Goal: Task Accomplishment & Management: Complete application form

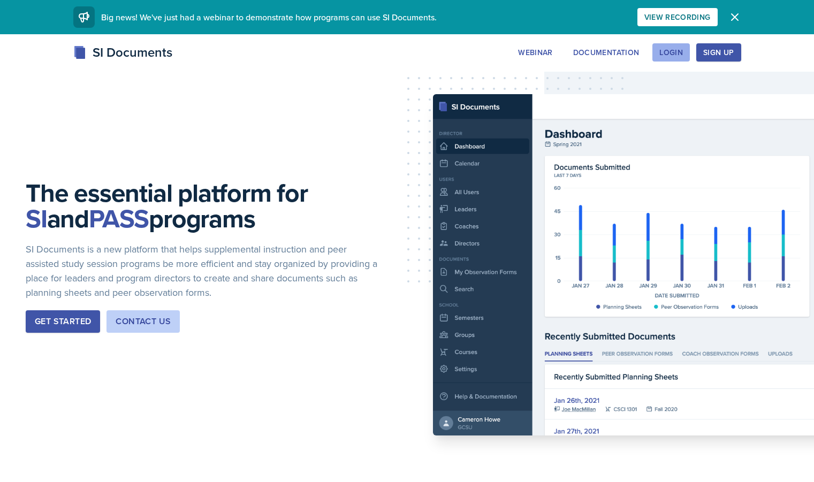
click at [683, 53] on div "Login" at bounding box center [671, 52] width 24 height 9
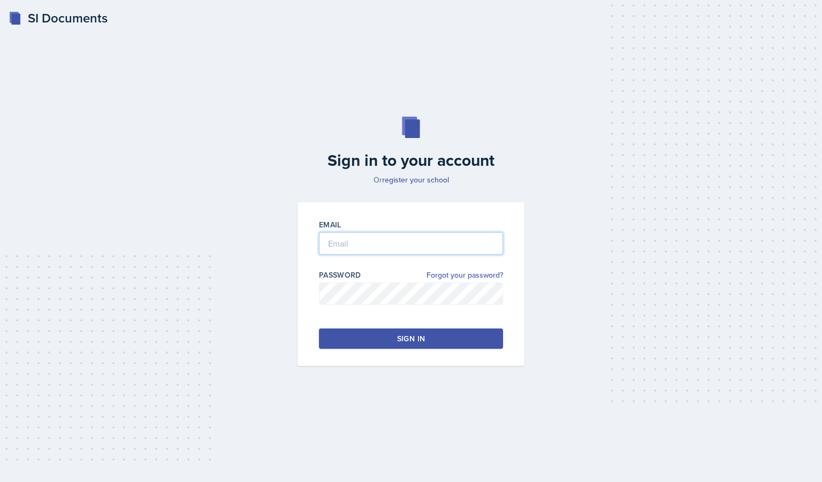
type input "[EMAIL_ADDRESS][DOMAIN_NAME]"
click at [391, 337] on button "Sign in" at bounding box center [411, 338] width 184 height 20
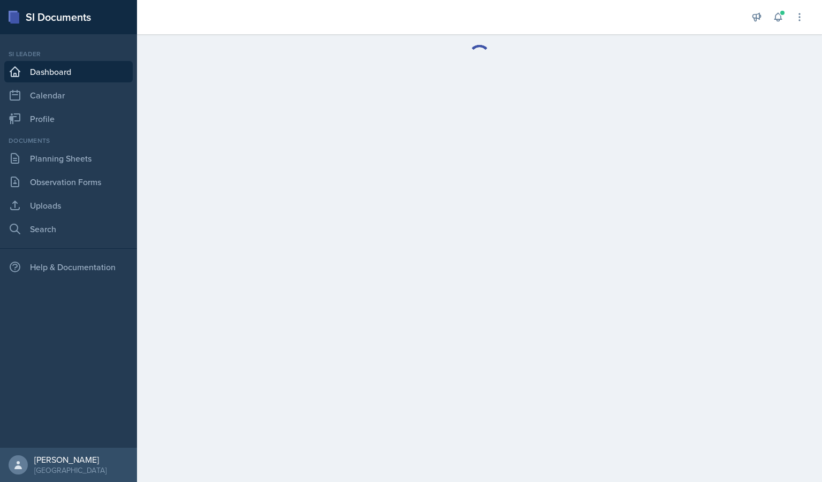
click at [70, 75] on link "Dashboard" at bounding box center [68, 71] width 128 height 21
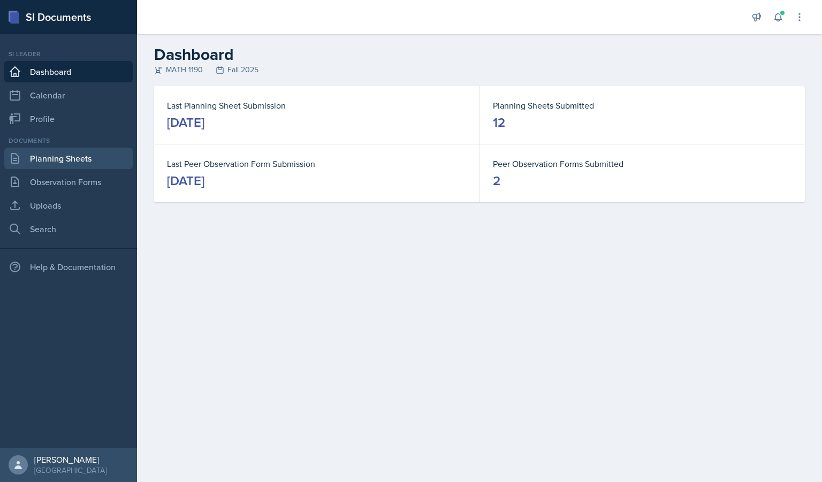
click at [99, 162] on link "Planning Sheets" at bounding box center [68, 158] width 128 height 21
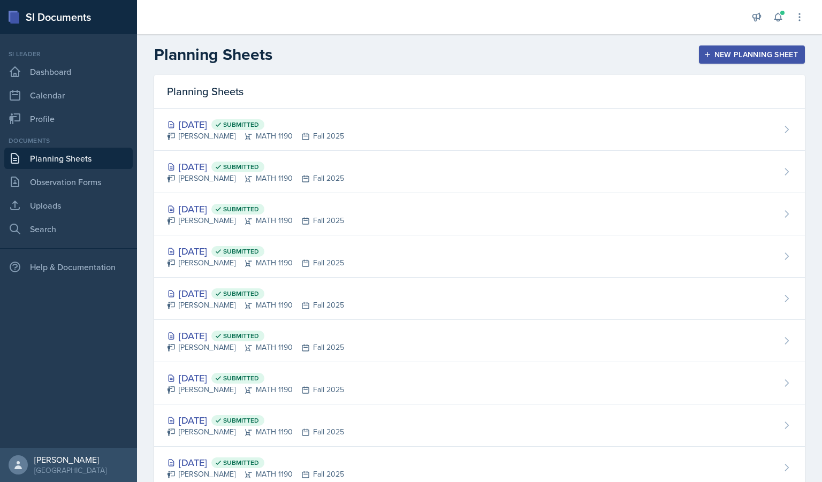
click at [750, 53] on div "New Planning Sheet" at bounding box center [752, 54] width 92 height 9
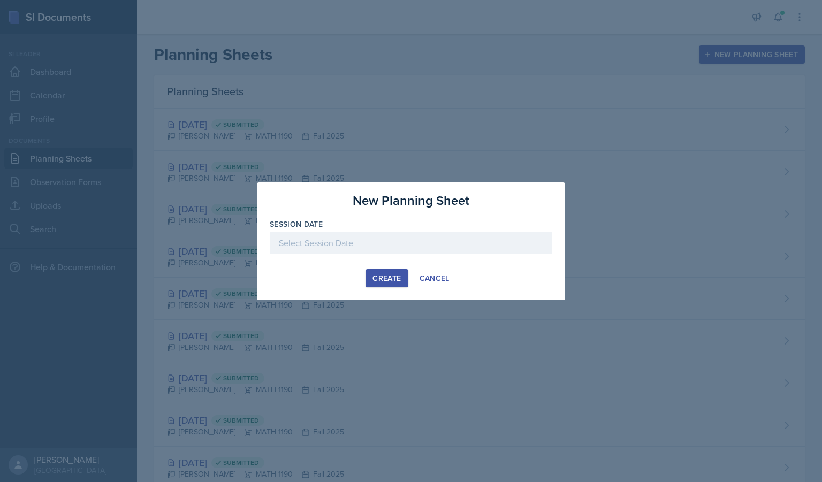
click at [363, 232] on div at bounding box center [411, 243] width 282 height 22
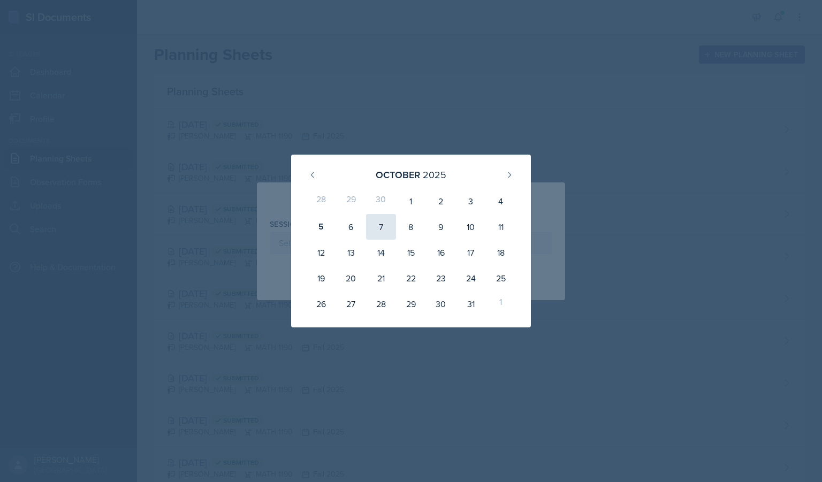
click at [373, 231] on div "7" at bounding box center [381, 227] width 30 height 26
type input "[DATE]"
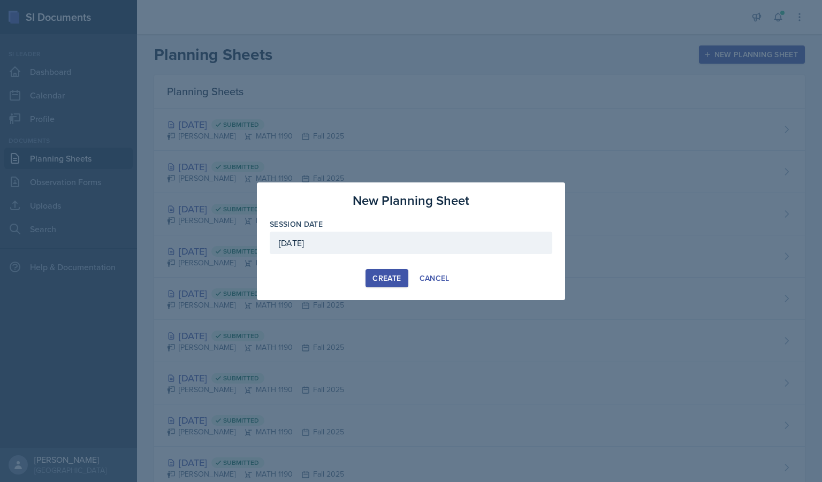
click at [376, 284] on button "Create" at bounding box center [386, 278] width 42 height 18
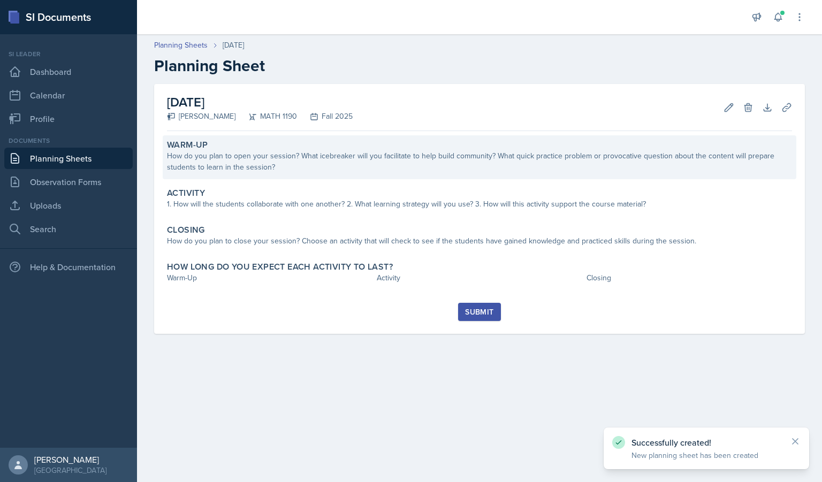
click at [233, 175] on div "Warm-Up How do you plan to open your session? What icebreaker will you facilita…" at bounding box center [479, 157] width 633 height 44
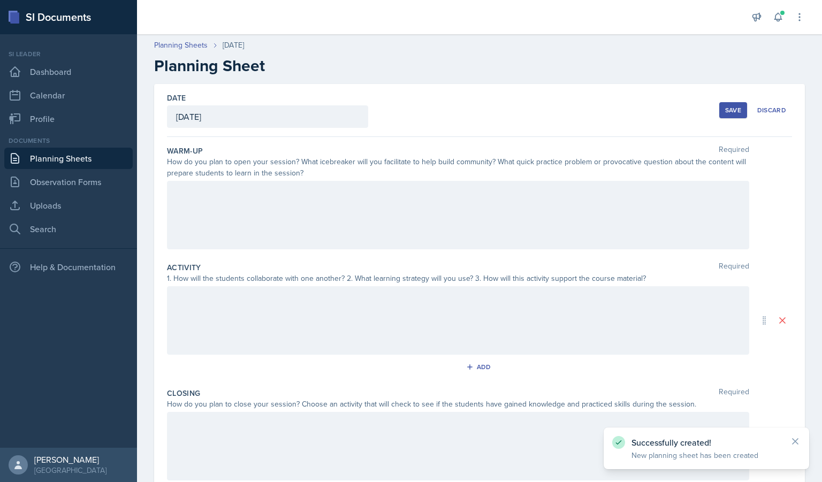
click at [288, 197] on div at bounding box center [458, 215] width 582 height 68
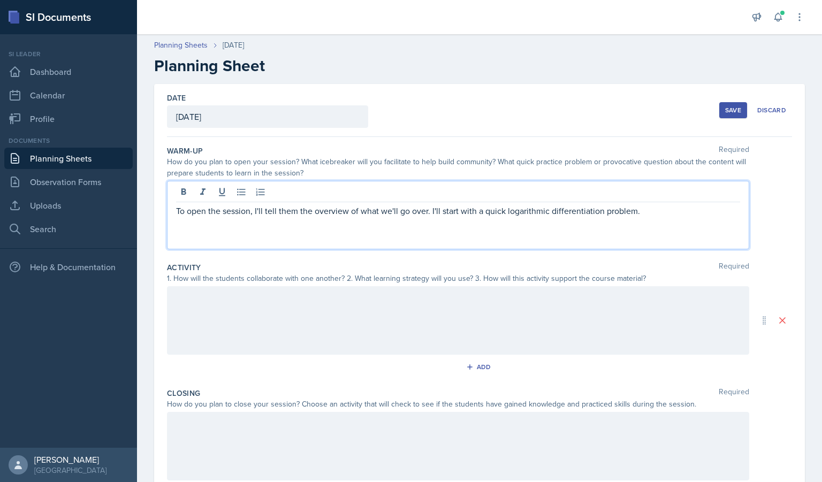
click at [459, 212] on p "To open the session, I'll tell them the overview of what we'll go over. I'll st…" at bounding box center [458, 210] width 564 height 13
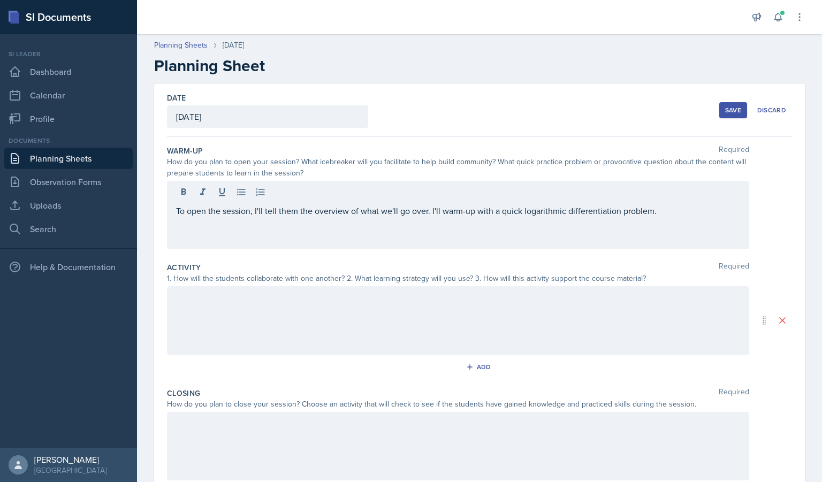
click at [668, 222] on div "To open the session, I'll tell them the overview of what we'll go over. I'll wa…" at bounding box center [458, 215] width 582 height 68
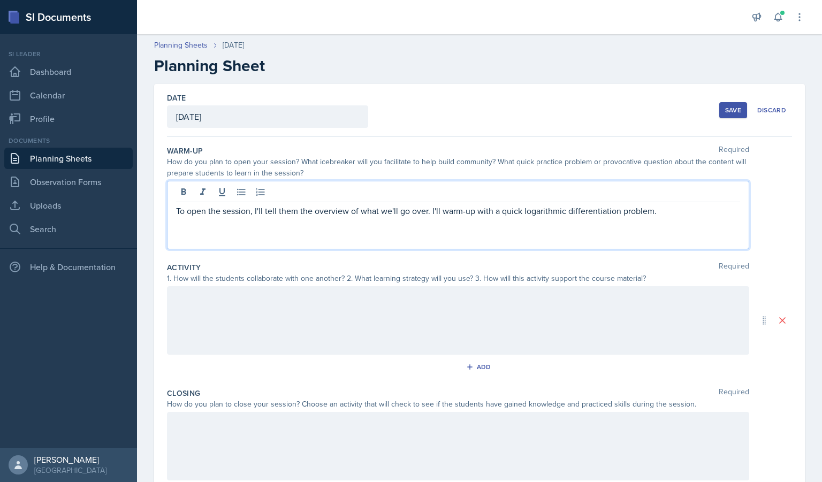
click at [430, 214] on p "To open the session, I'll tell them the overview of what we'll go over. I'll wa…" at bounding box center [458, 210] width 564 height 13
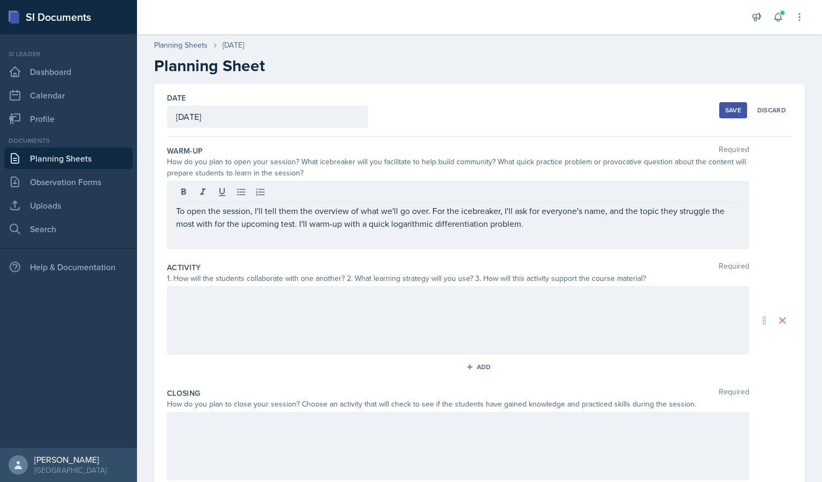
click at [373, 314] on div at bounding box center [458, 320] width 582 height 68
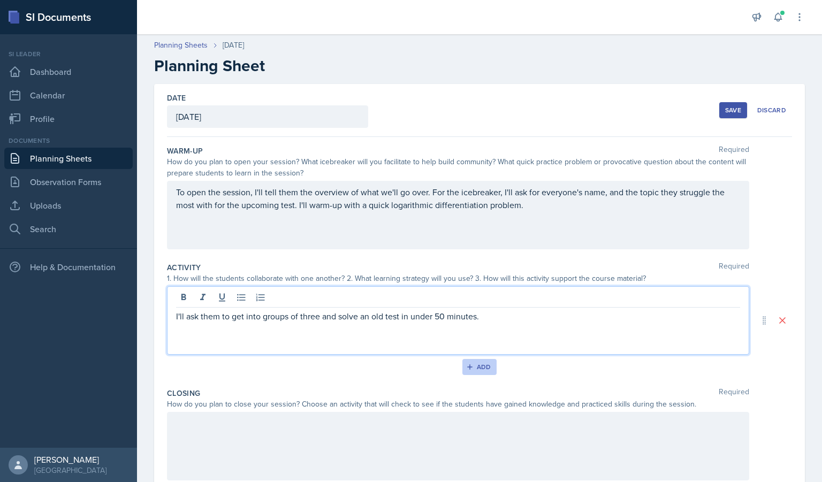
click at [462, 373] on button "Add" at bounding box center [479, 367] width 35 height 16
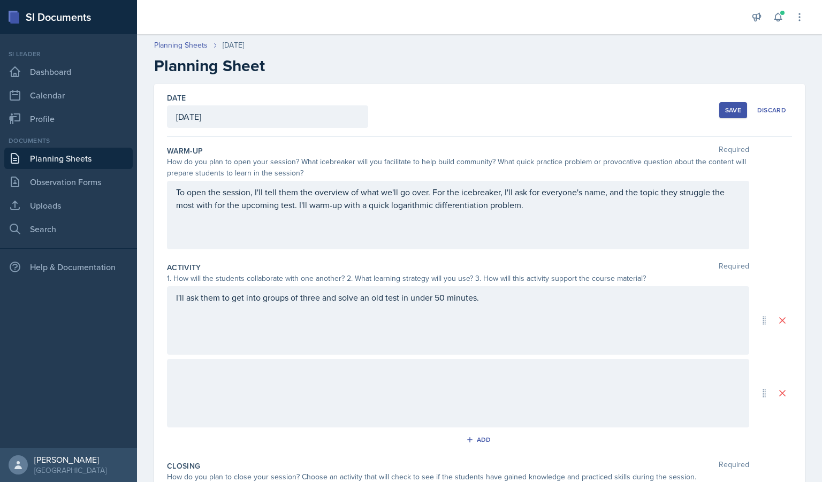
click at [343, 362] on div at bounding box center [458, 393] width 582 height 68
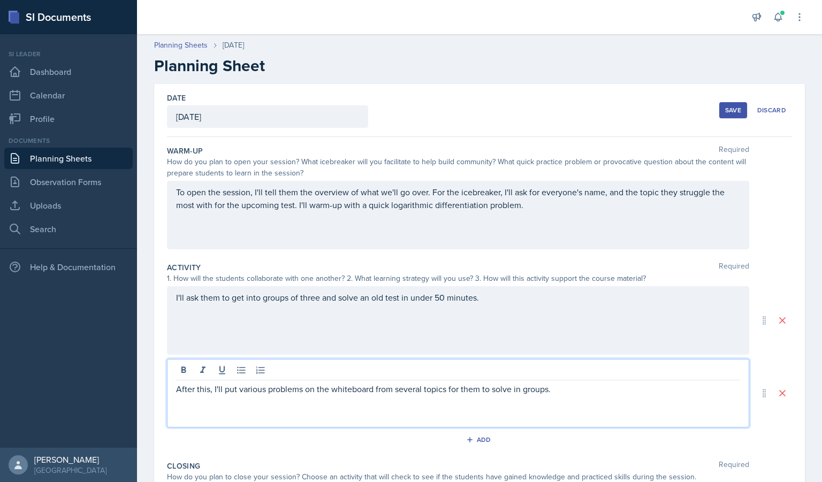
scroll to position [173, 0]
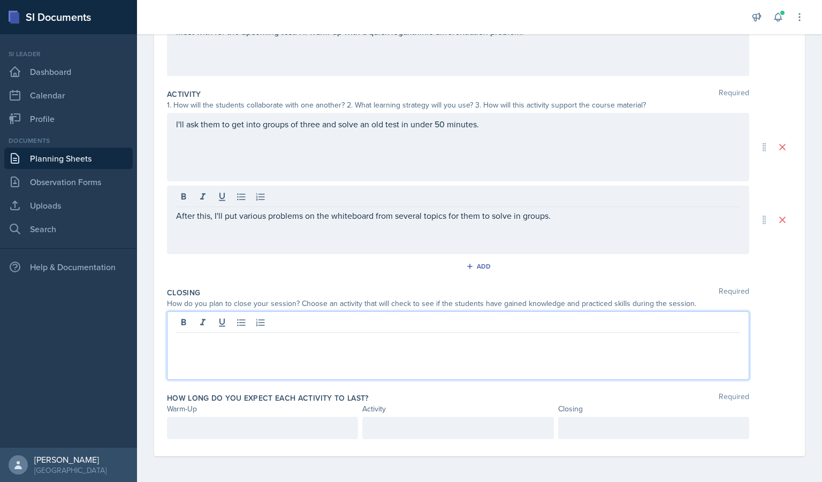
click at [449, 323] on div at bounding box center [458, 345] width 582 height 68
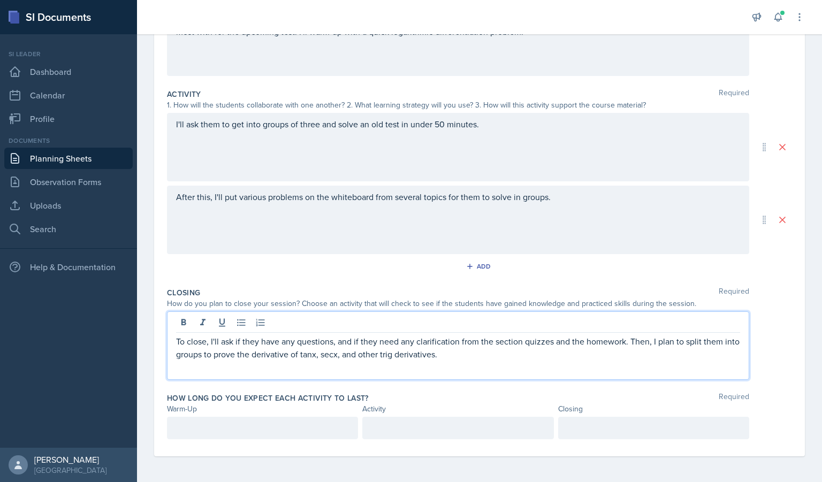
click at [304, 426] on div at bounding box center [262, 428] width 191 height 22
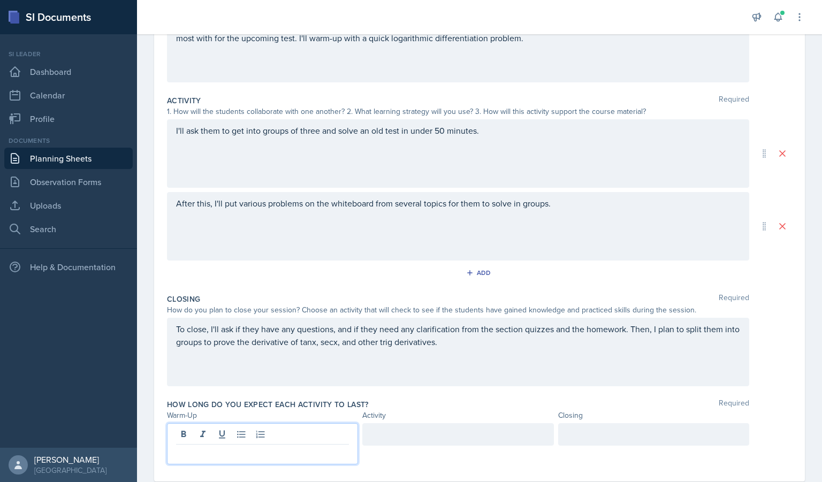
scroll to position [192, 0]
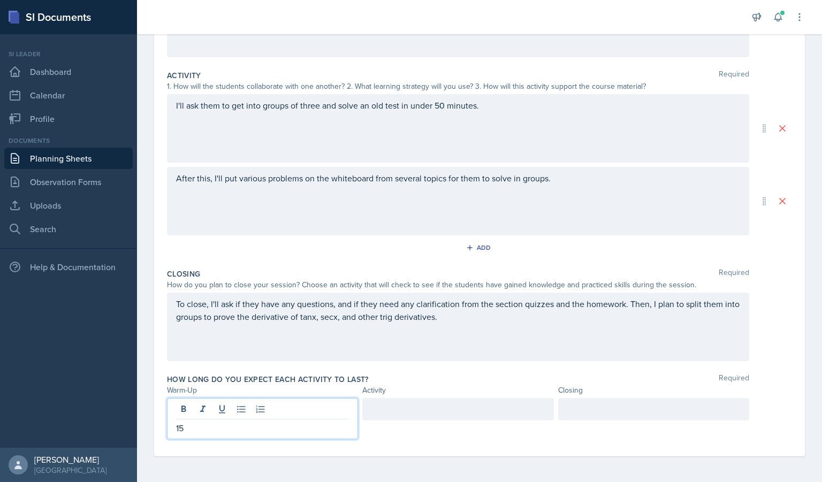
click at [421, 387] on div "Activity" at bounding box center [457, 390] width 191 height 11
click at [381, 422] on p at bounding box center [457, 428] width 173 height 13
click at [612, 408] on div at bounding box center [653, 409] width 191 height 22
click at [463, 413] on div "90" at bounding box center [457, 409] width 191 height 22
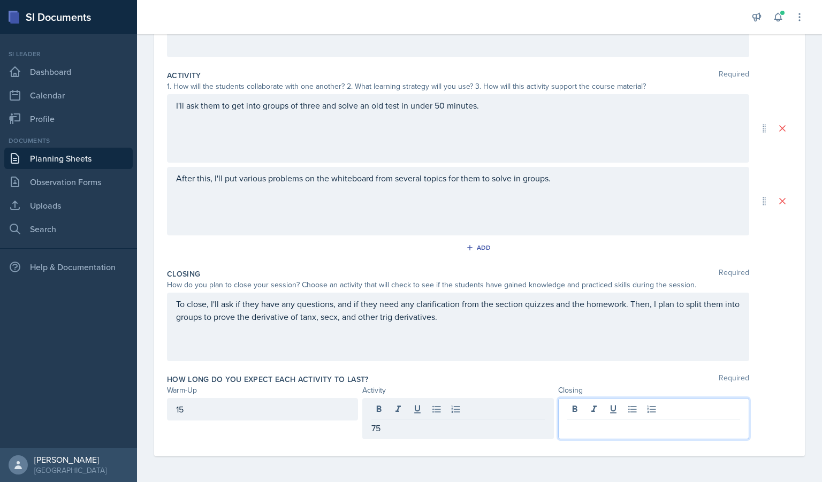
click at [650, 409] on div at bounding box center [653, 418] width 191 height 41
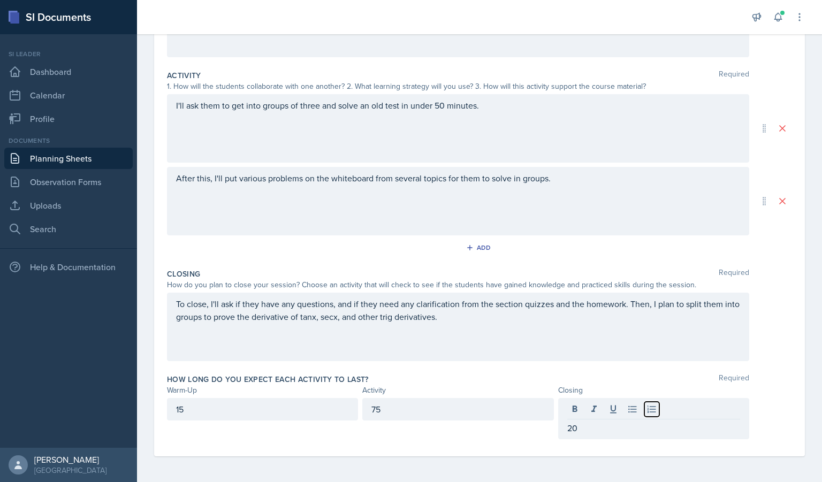
click at [650, 409] on icon at bounding box center [651, 408] width 9 height 7
click at [611, 428] on p "2" at bounding box center [658, 428] width 164 height 13
click at [239, 404] on div "15" at bounding box center [262, 418] width 191 height 41
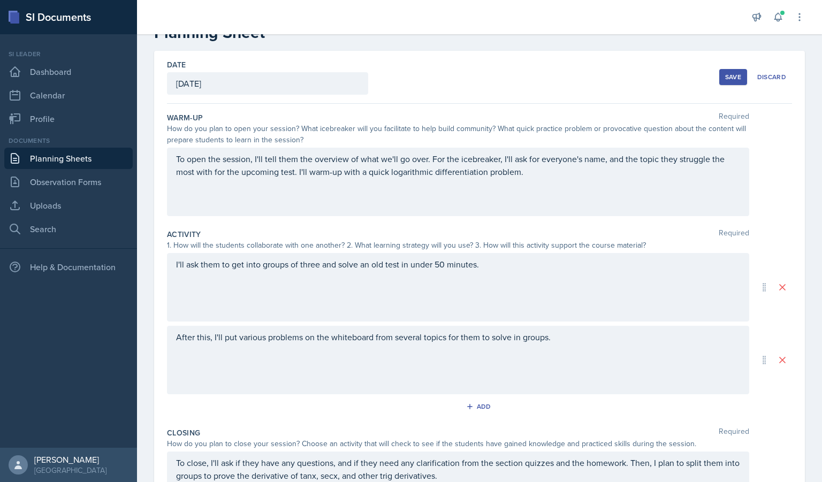
scroll to position [52, 0]
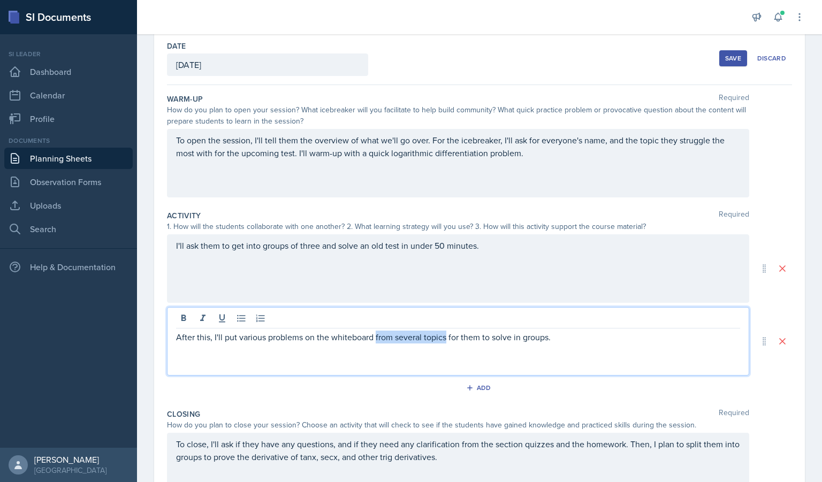
drag, startPoint x: 446, startPoint y: 338, endPoint x: 376, endPoint y: 336, distance: 70.1
click at [376, 336] on p "After this, I'll put various problems on the whiteboard from several topics for…" at bounding box center [458, 337] width 564 height 13
click at [300, 332] on p "After this, I'll put various problems on the whiteboard the for them to solve i…" at bounding box center [458, 337] width 564 height 13
click at [266, 340] on p "After this, I'll put various problems on the whiteboard the for them to solve i…" at bounding box center [458, 337] width 564 height 13
click at [548, 370] on div "After this, I'll put various longer problems on the whiteboard the for them to …" at bounding box center [458, 341] width 582 height 68
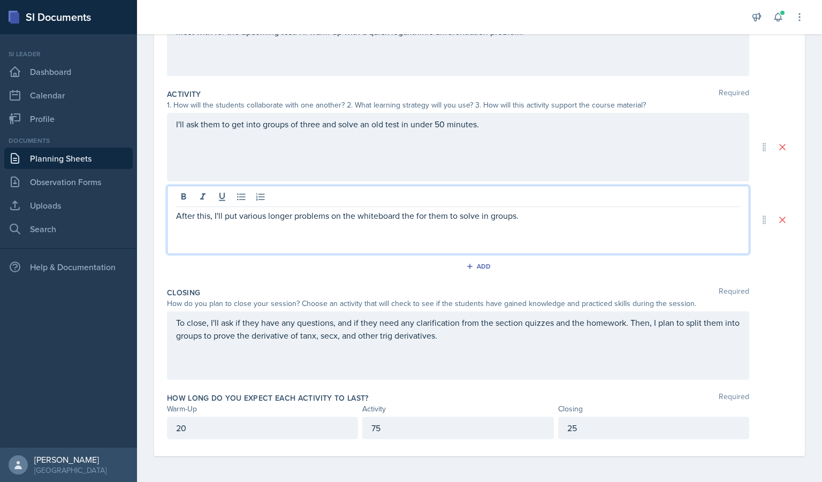
scroll to position [0, 0]
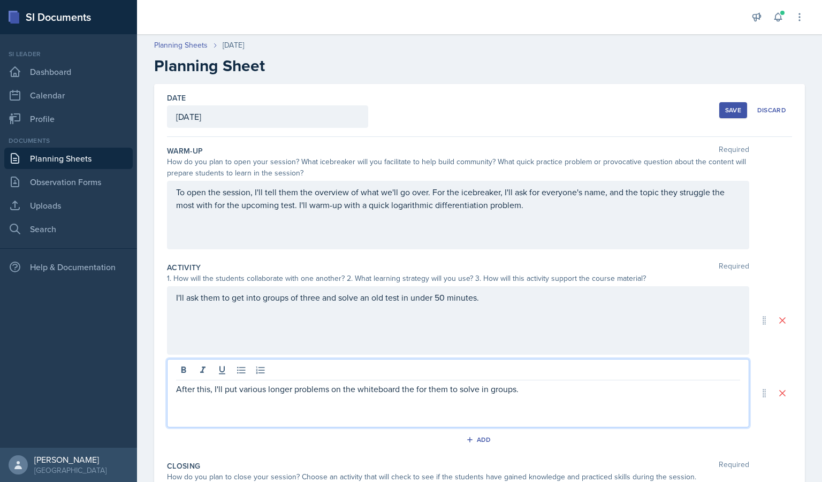
click at [725, 110] on div "Save" at bounding box center [733, 110] width 16 height 9
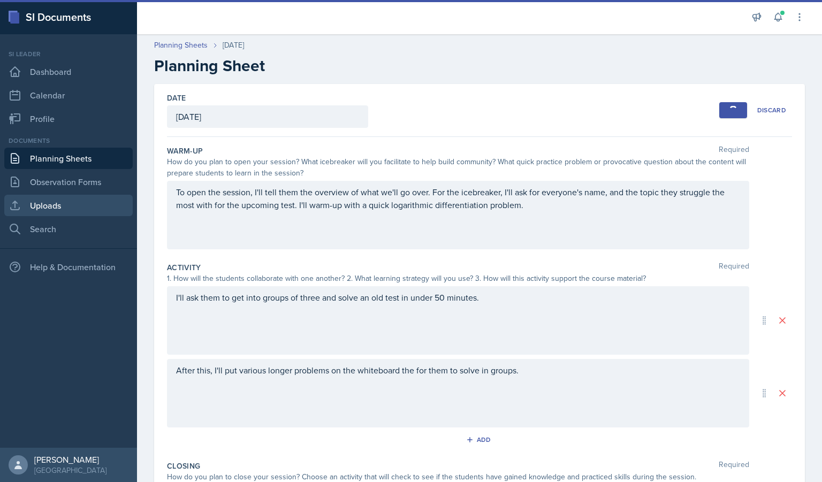
click at [82, 202] on link "Uploads" at bounding box center [68, 205] width 128 height 21
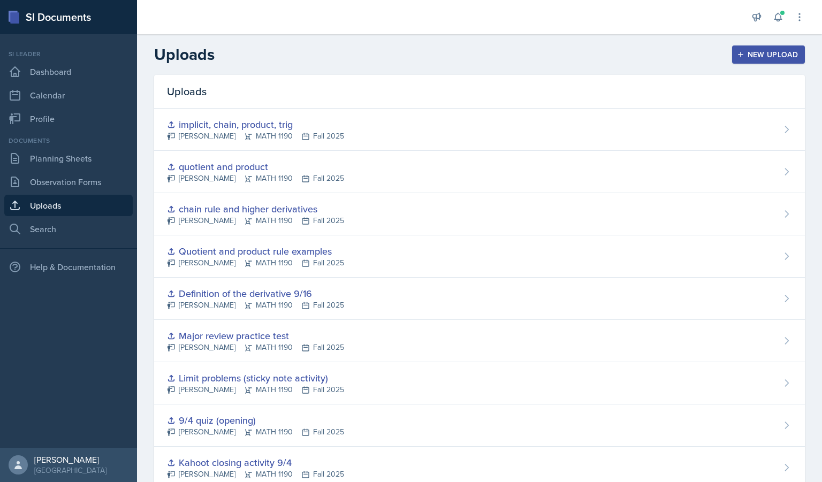
click at [763, 52] on div "New Upload" at bounding box center [768, 54] width 59 height 9
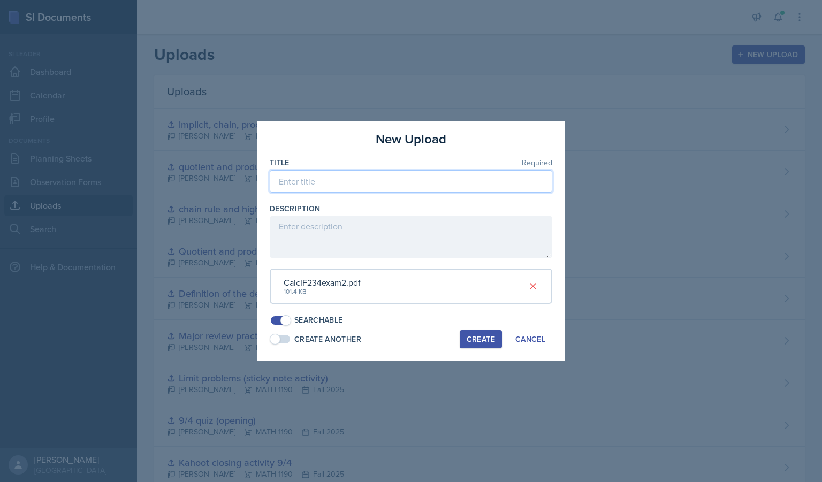
click at [367, 177] on input at bounding box center [411, 181] width 282 height 22
type input "Old Calc 1 exam"
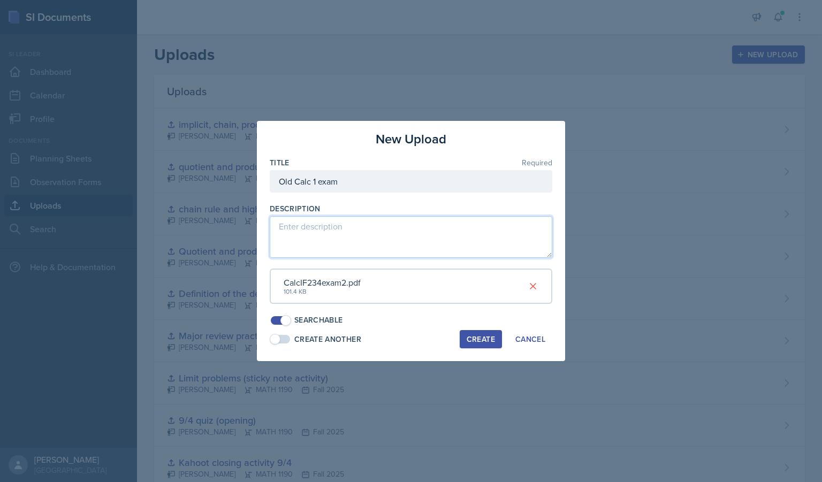
click at [360, 231] on textarea at bounding box center [411, 237] width 282 height 42
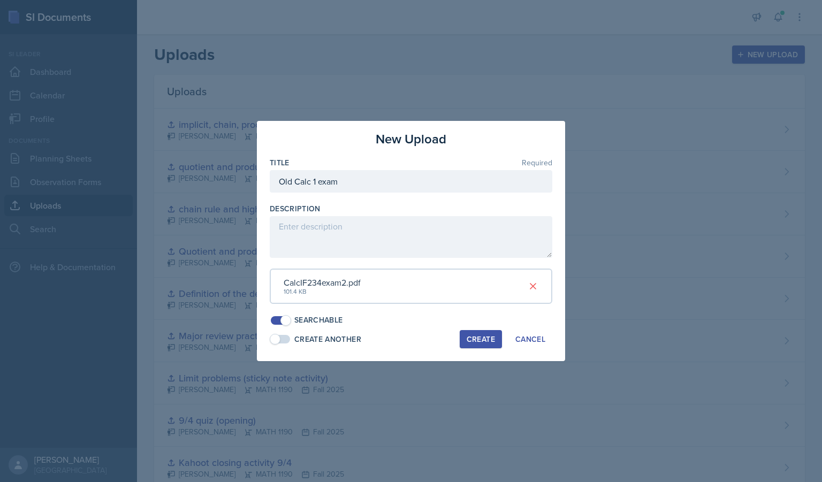
click at [476, 341] on div "Create" at bounding box center [480, 339] width 28 height 9
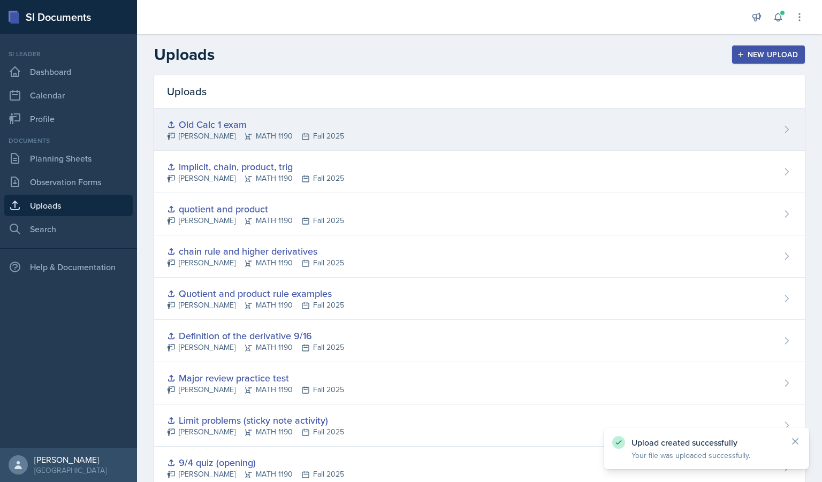
click at [699, 136] on div "Old Calc 1 exam [PERSON_NAME] MATH 1190 Fall 2025" at bounding box center [479, 130] width 650 height 42
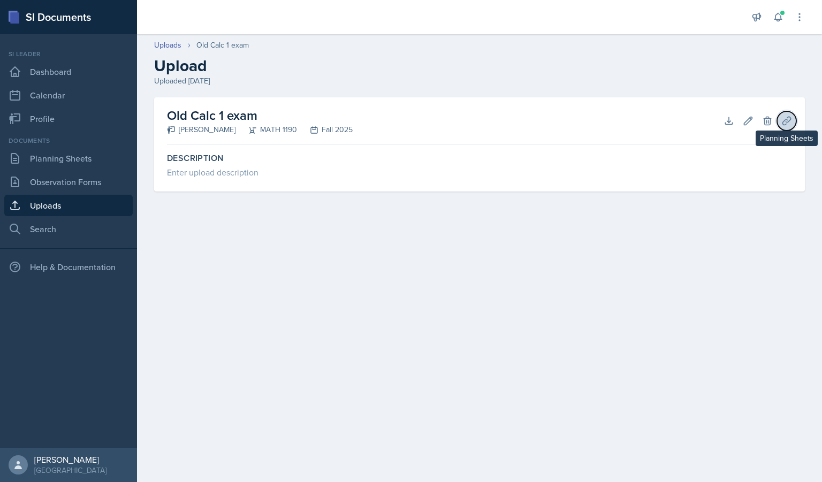
click at [780, 127] on button "Planning Sheets" at bounding box center [786, 120] width 19 height 19
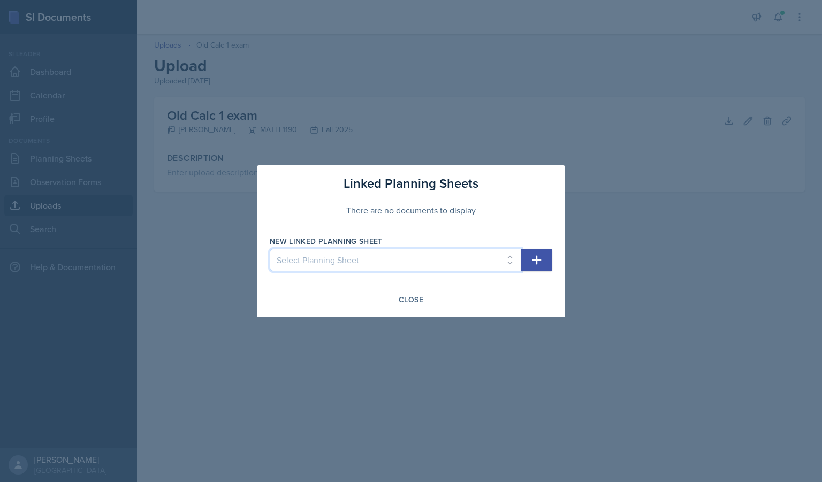
click at [438, 259] on select "Select Planning Sheet [DATE] [DATE] [DATE] [DATE] [DATE] [DATE] [DATE] [DATE] […" at bounding box center [395, 260] width 251 height 22
select select "cd52056d-ff87-400c-a89e-e0078569c8f6"
click at [270, 249] on select "Select Planning Sheet [DATE] [DATE] [DATE] [DATE] [DATE] [DATE] [DATE] [DATE] […" at bounding box center [395, 260] width 251 height 22
click at [536, 263] on icon "button" at bounding box center [536, 259] width 9 height 9
select select
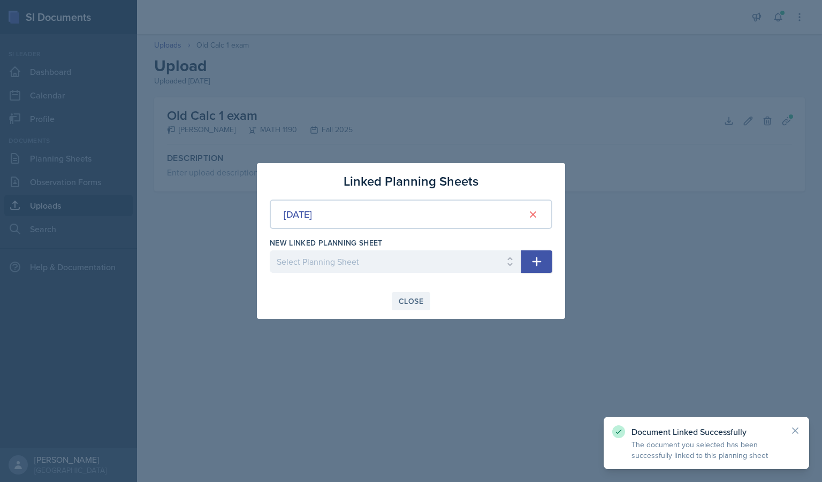
click at [420, 300] on div "Close" at bounding box center [411, 301] width 25 height 9
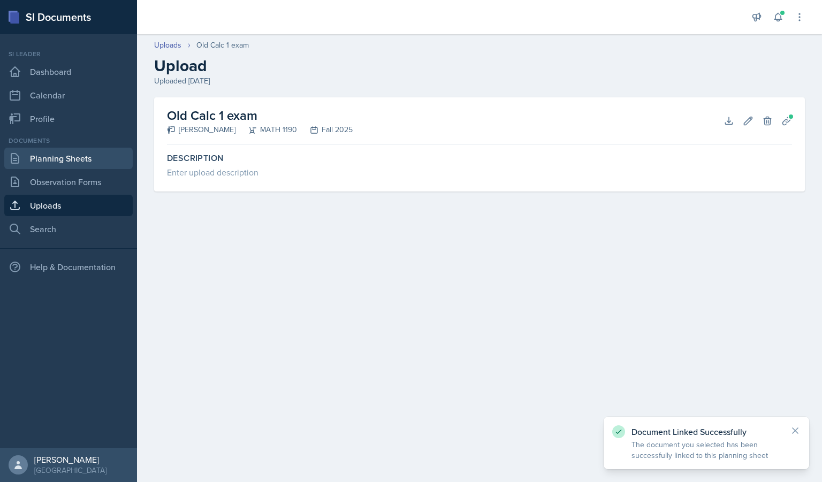
click at [56, 159] on link "Planning Sheets" at bounding box center [68, 158] width 128 height 21
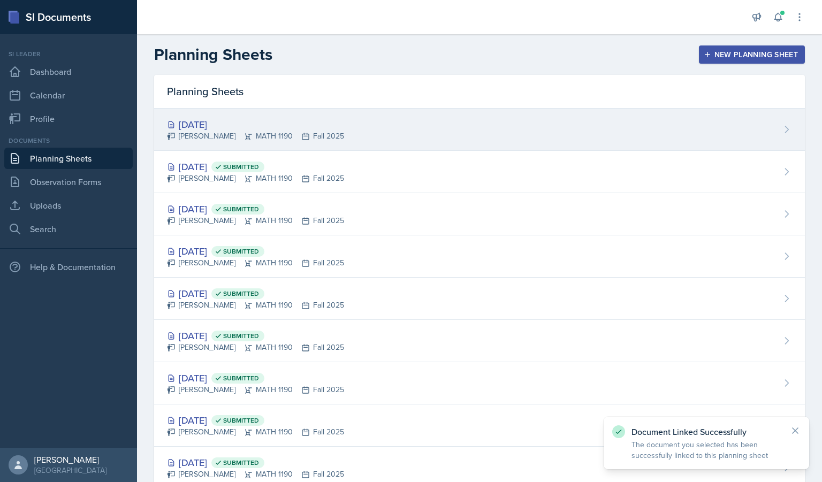
click at [273, 125] on div "[DATE]" at bounding box center [255, 124] width 177 height 14
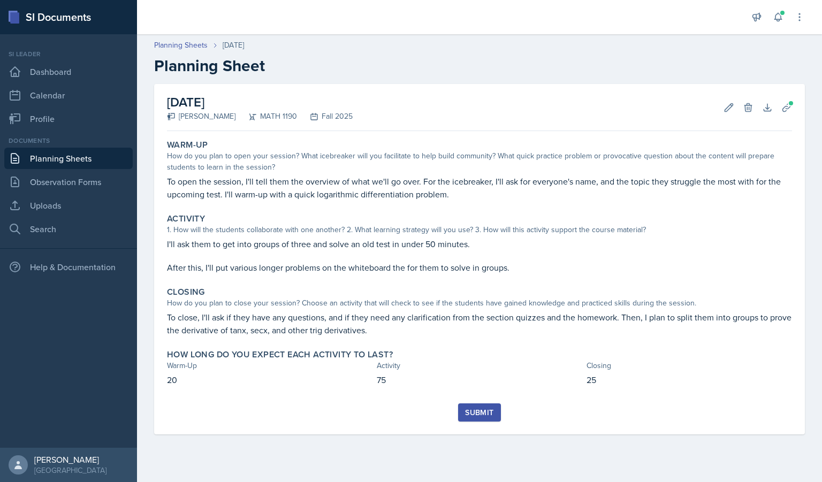
click at [472, 416] on div "Submit" at bounding box center [479, 412] width 28 height 9
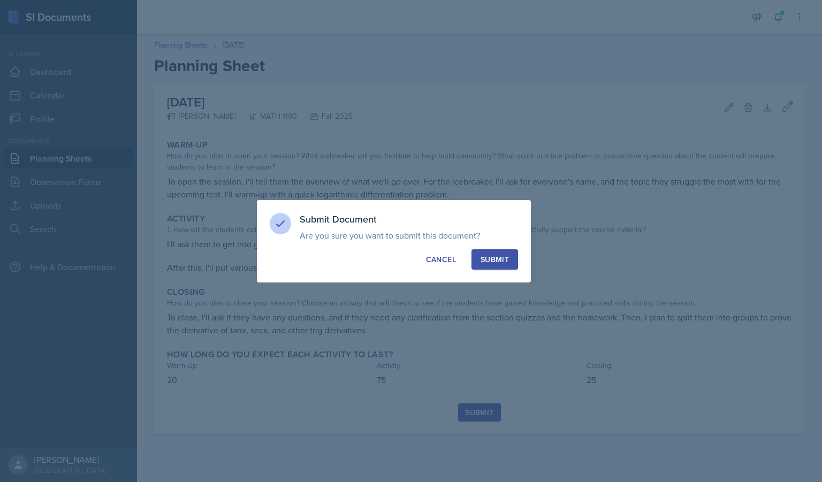
click at [499, 259] on div "Submit" at bounding box center [494, 259] width 28 height 11
